Goal: Task Accomplishment & Management: Use online tool/utility

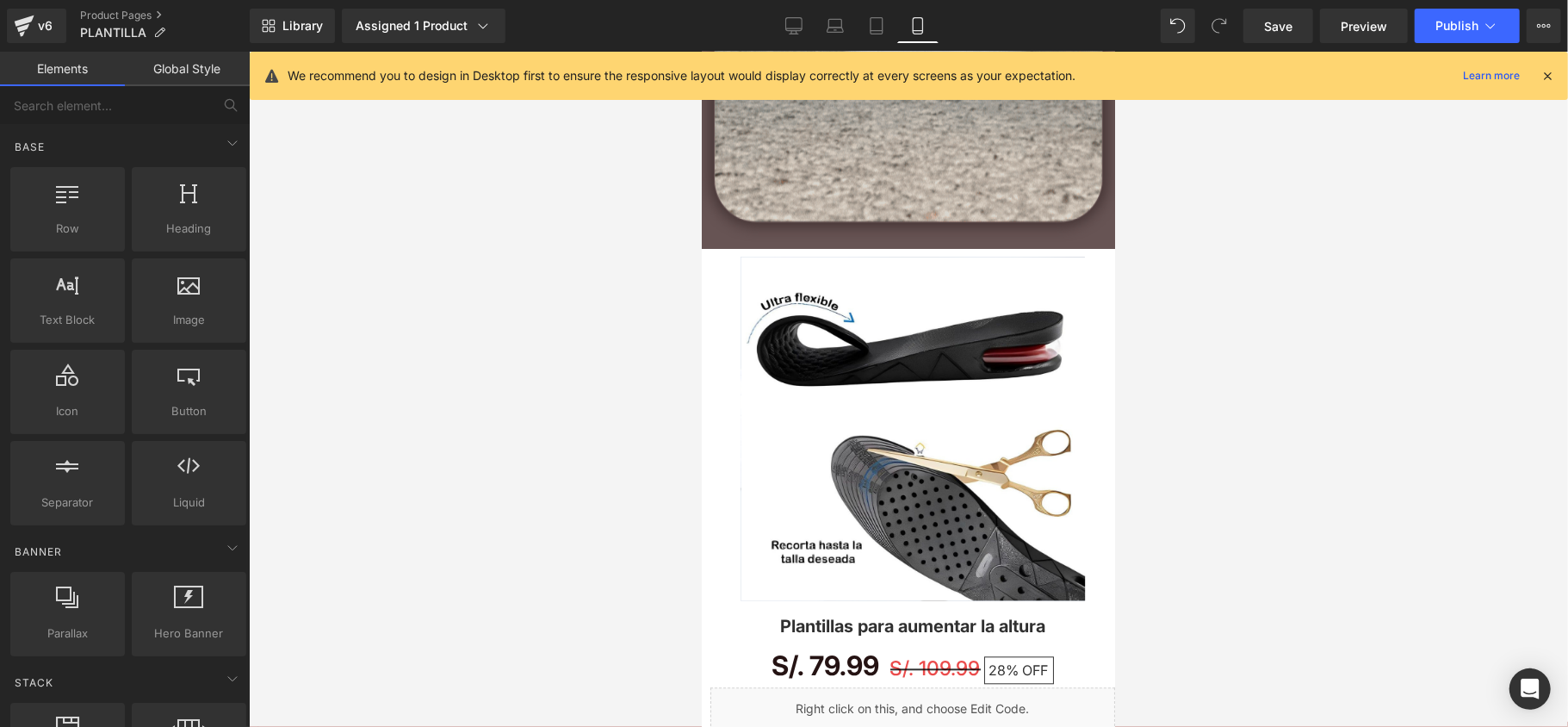
scroll to position [2642, 0]
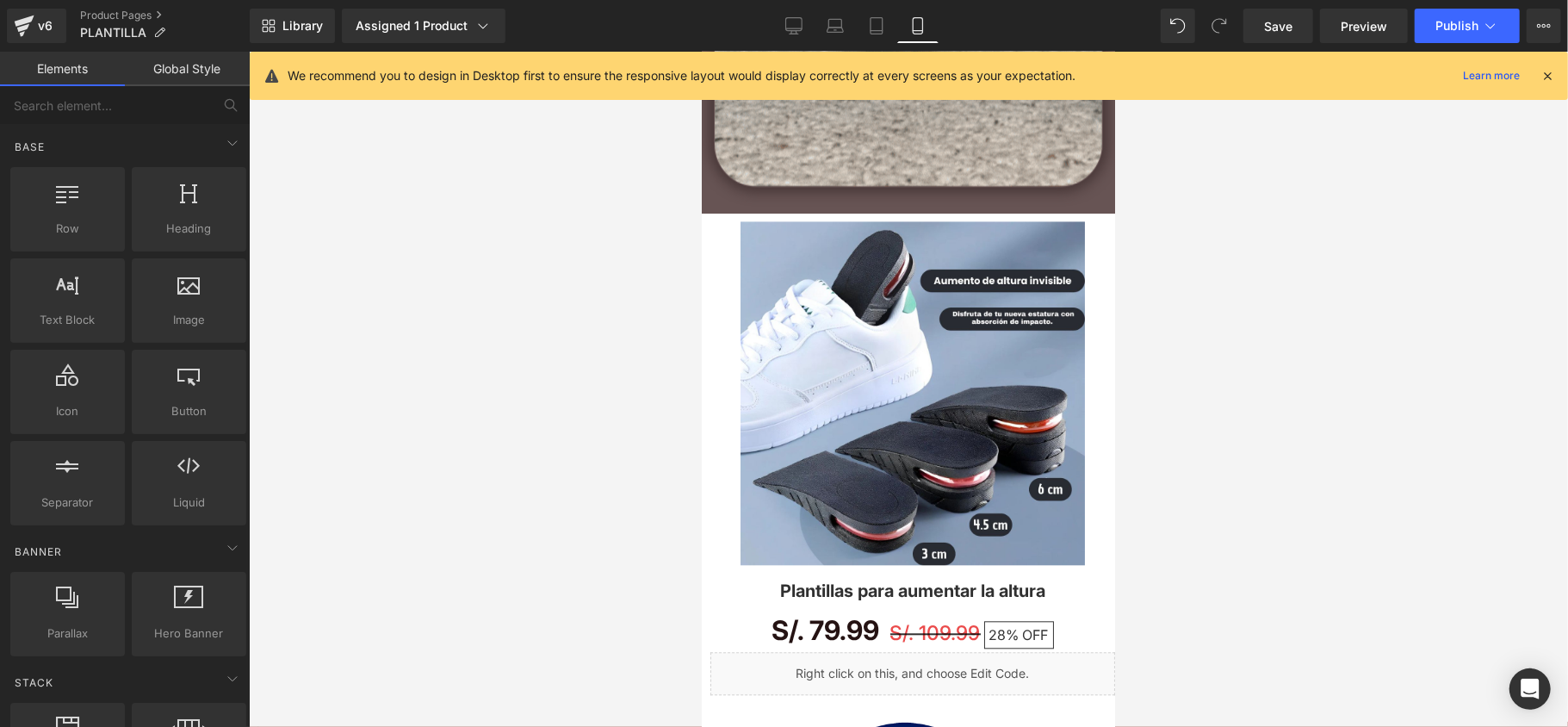
click at [5, 34] on div "v6 Product Pages PLANTILLA" at bounding box center [125, 25] width 250 height 52
click at [11, 27] on link "v6" at bounding box center [37, 25] width 60 height 34
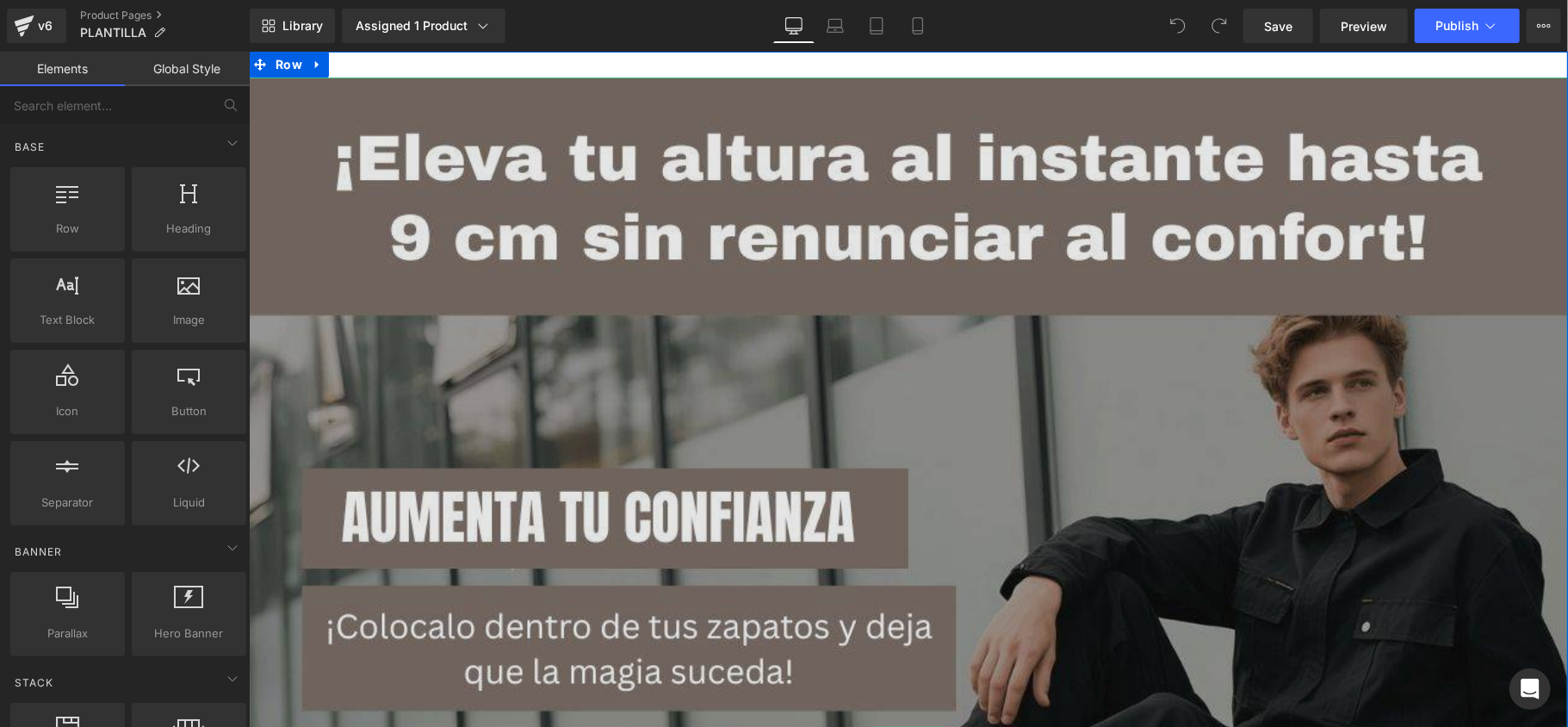
click at [1415, 368] on img at bounding box center [908, 737] width 1320 height 1321
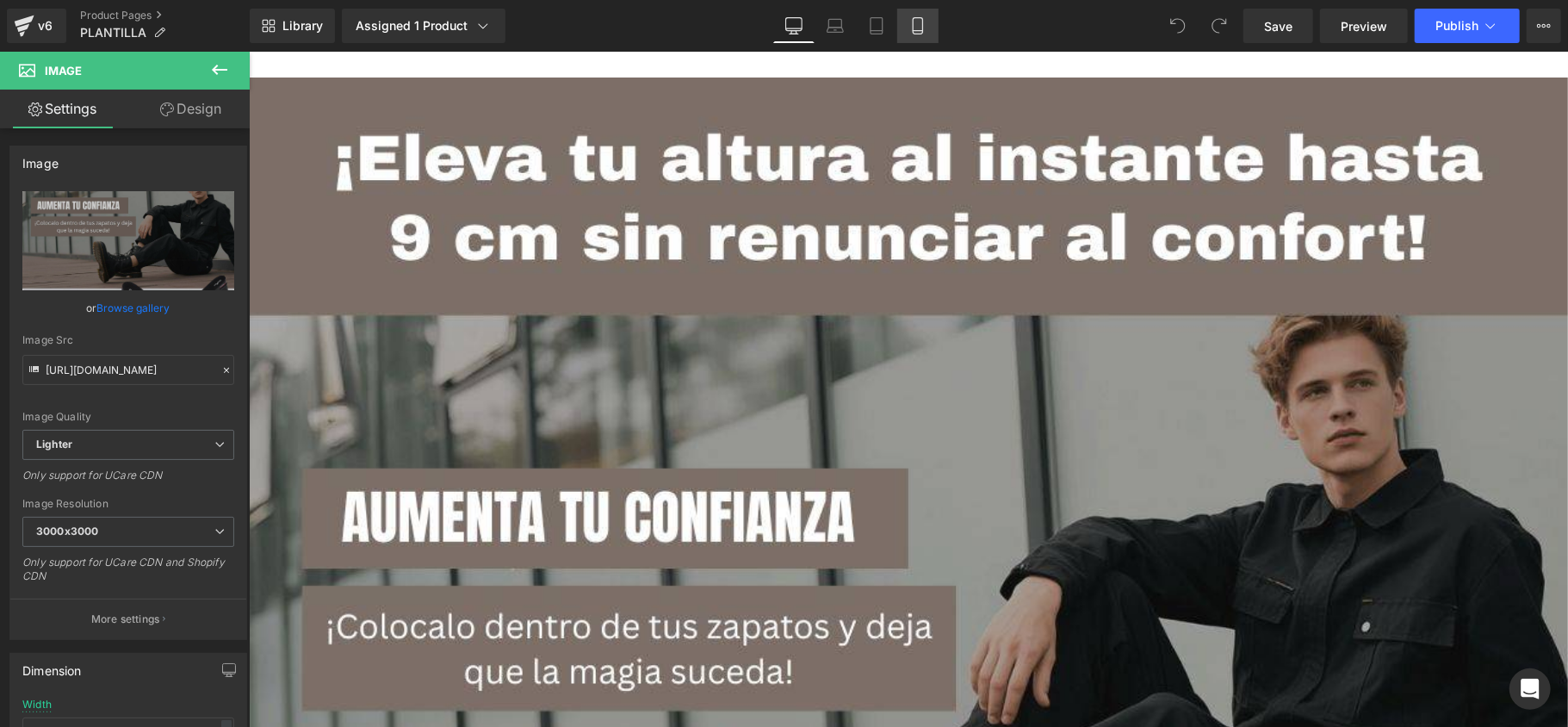
click at [920, 16] on link "Mobile" at bounding box center [918, 25] width 41 height 34
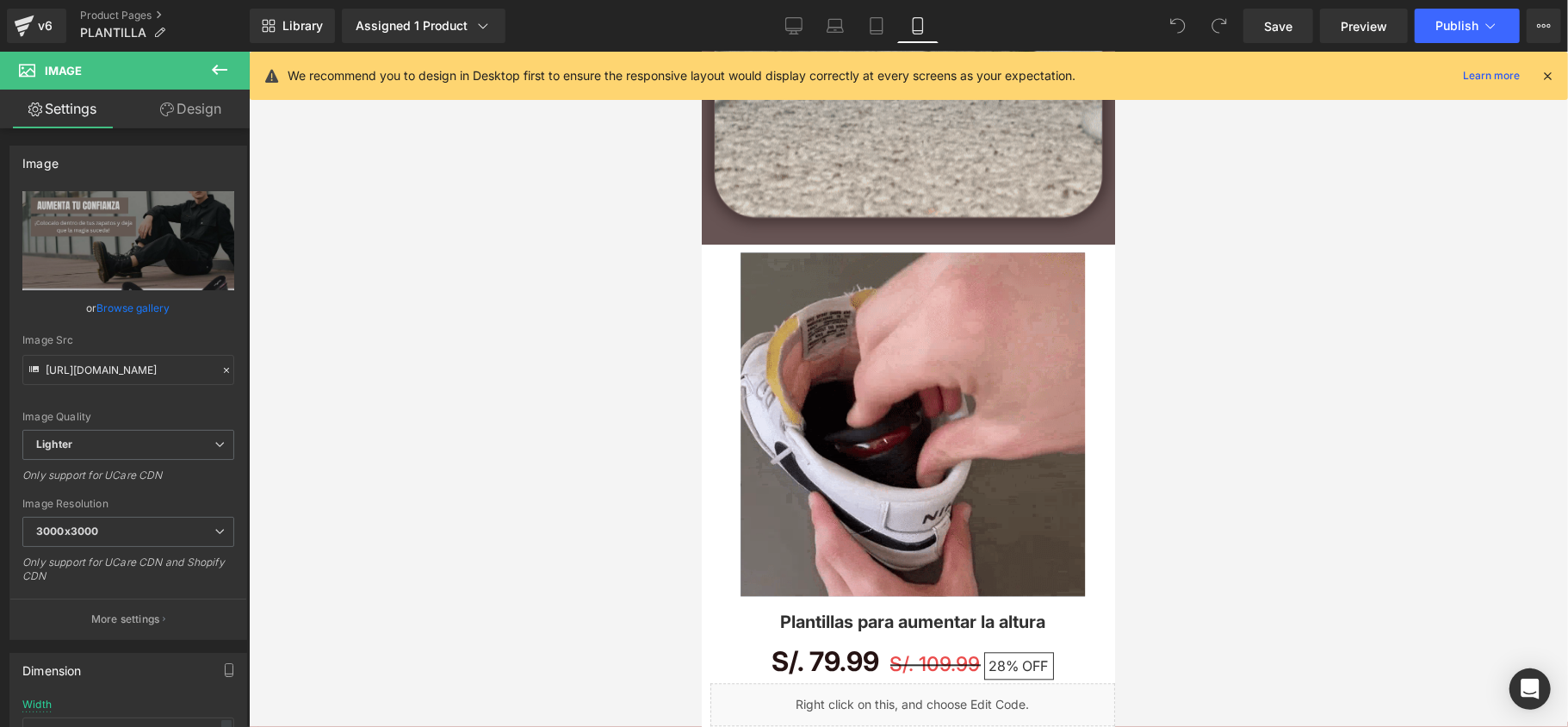
scroll to position [2642, 0]
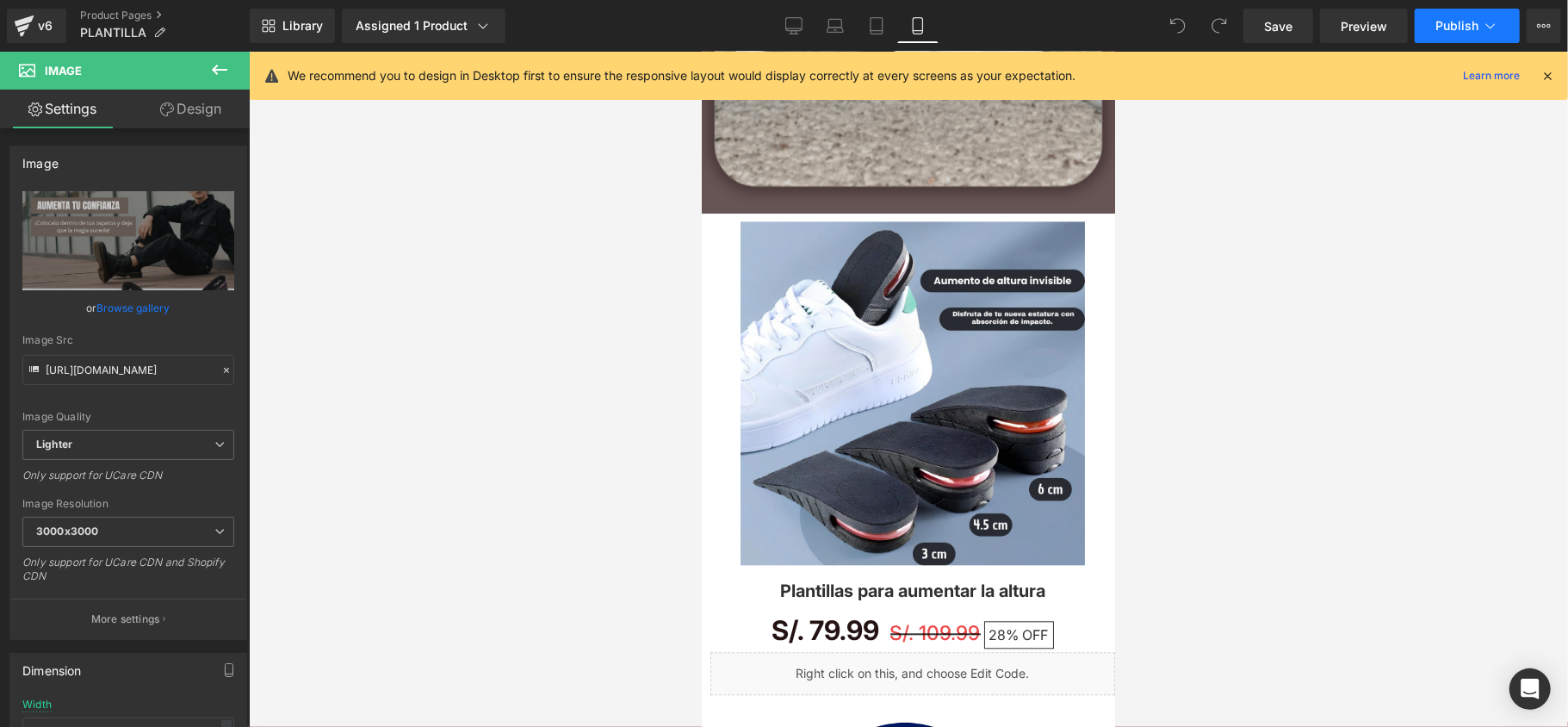
click at [1451, 25] on span "Publish" at bounding box center [1457, 26] width 43 height 14
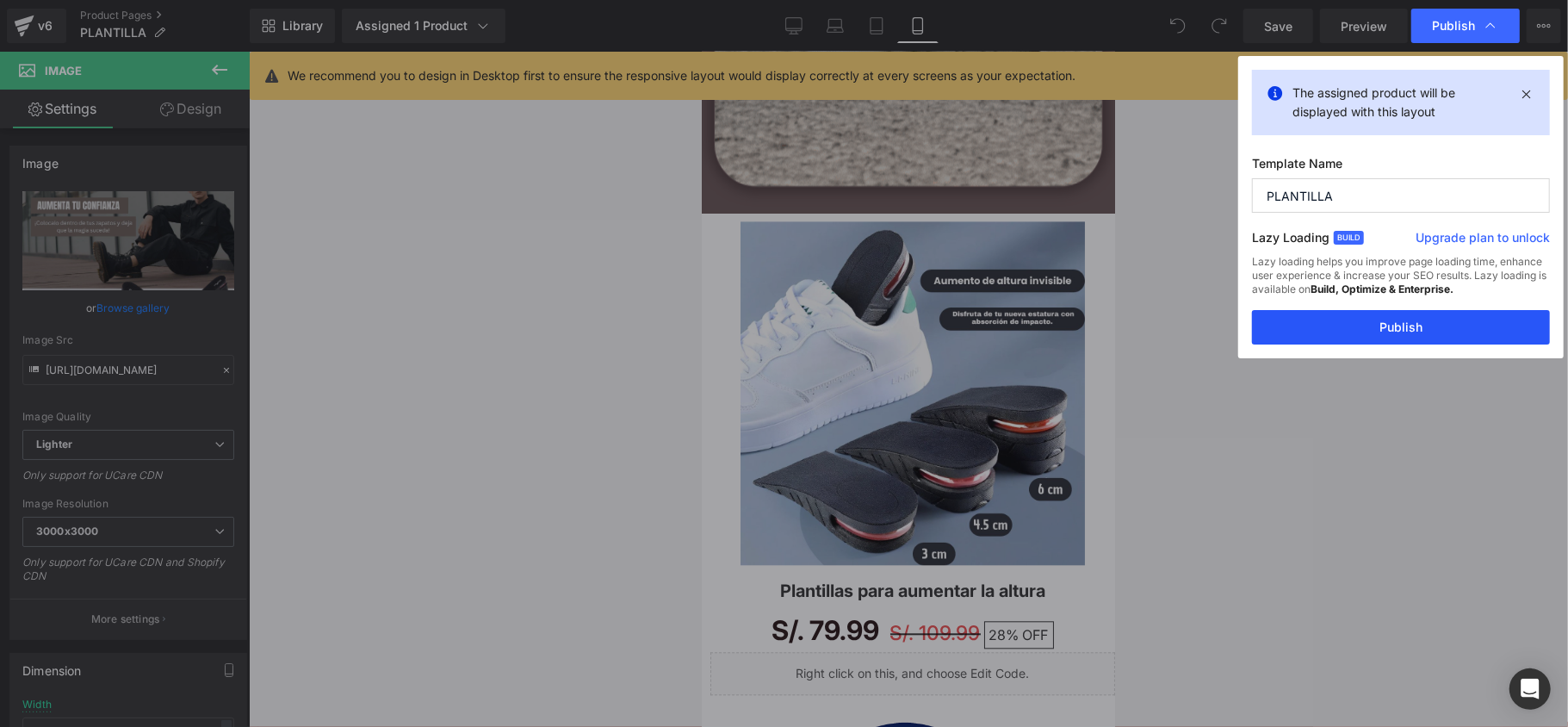
click at [1423, 335] on button "Publish" at bounding box center [1401, 327] width 298 height 34
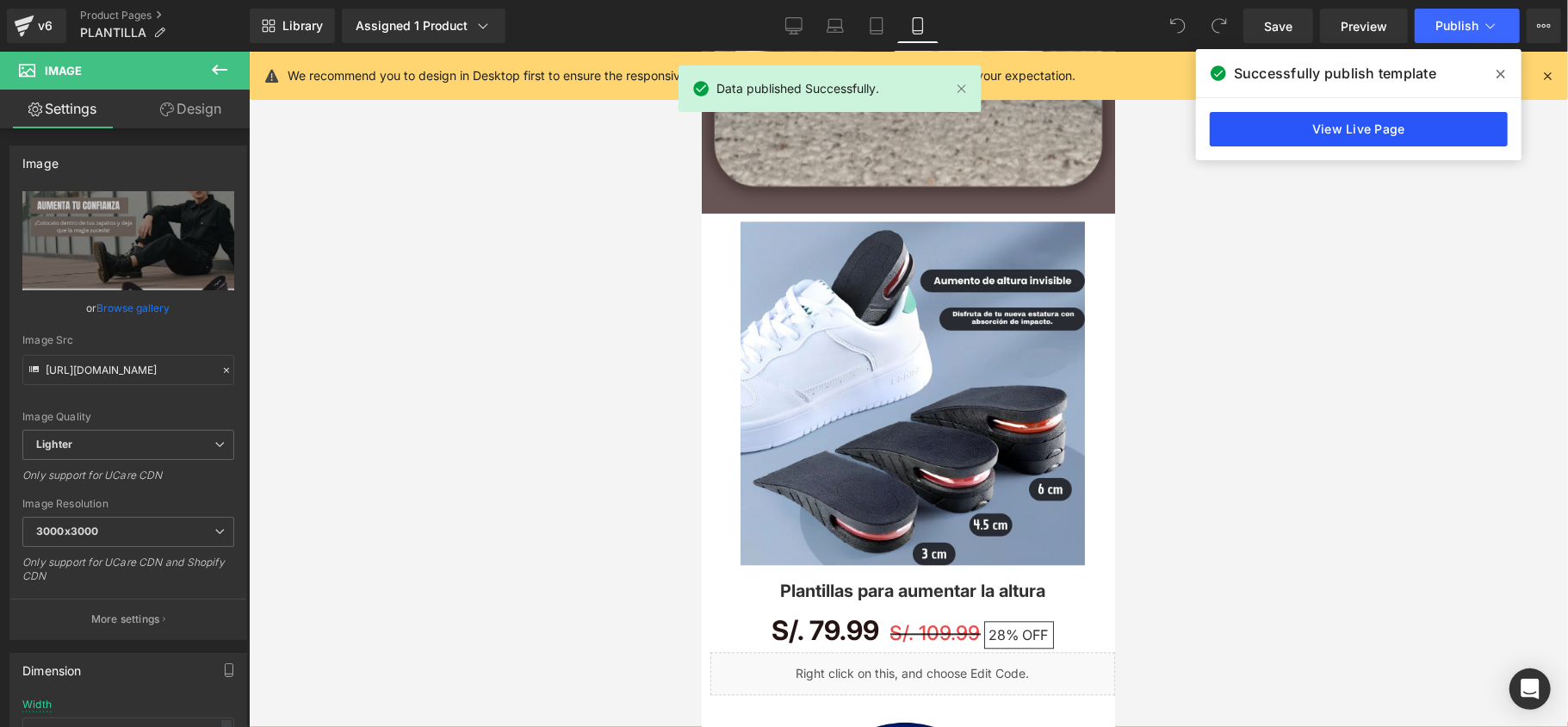
click at [1276, 126] on link "View Live Page" at bounding box center [1359, 129] width 298 height 34
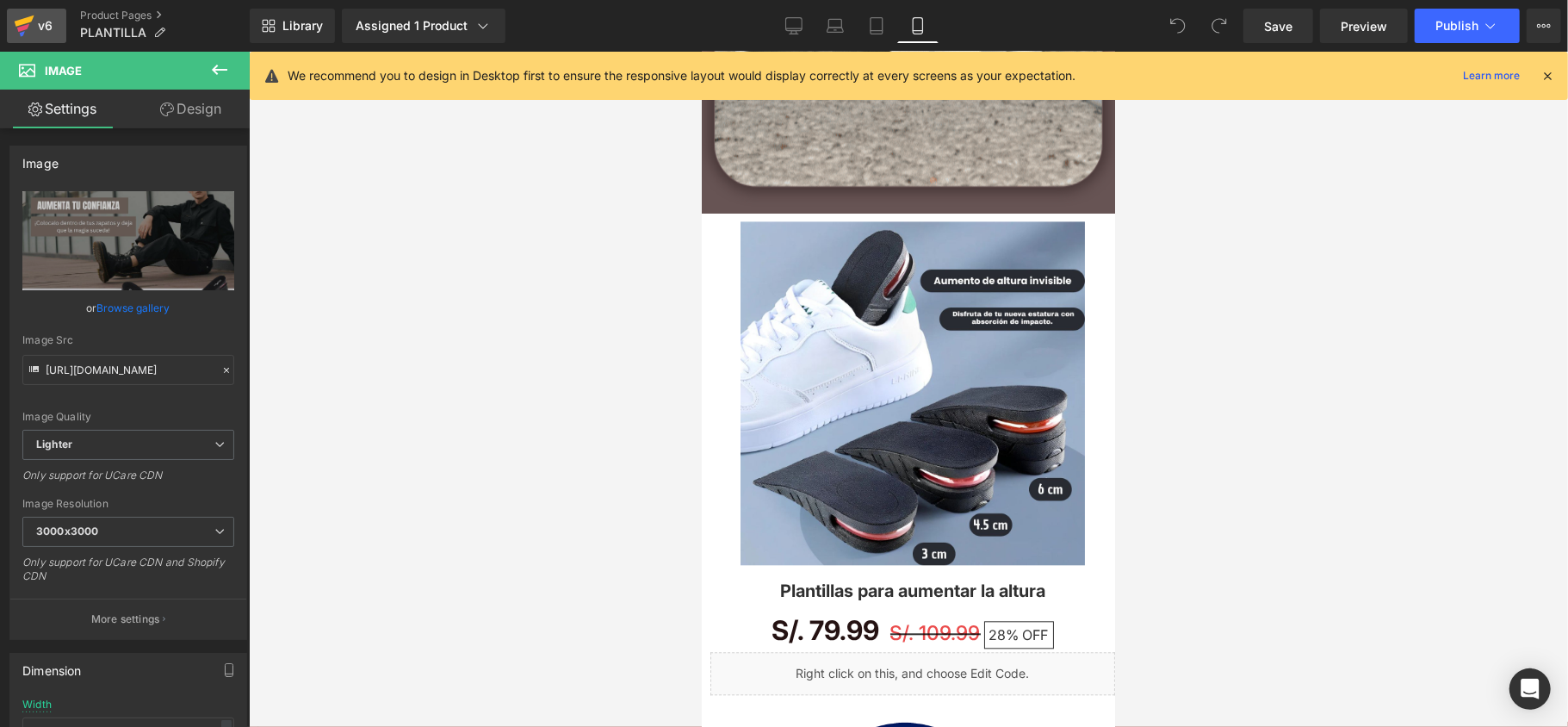
click at [19, 21] on icon at bounding box center [25, 21] width 20 height 11
